Goal: Entertainment & Leisure: Browse casually

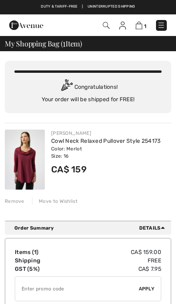
click at [33, 174] on img at bounding box center [25, 159] width 40 height 60
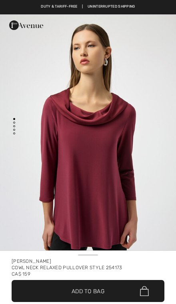
checkbox input "true"
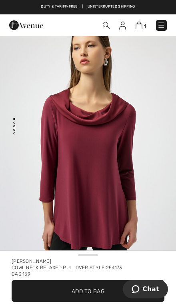
click at [163, 22] on img at bounding box center [161, 25] width 8 height 8
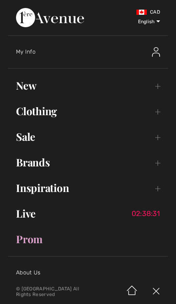
click at [46, 219] on link "Live 02:38:31" at bounding box center [88, 214] width 160 height 18
